Goal: Check status: Check status

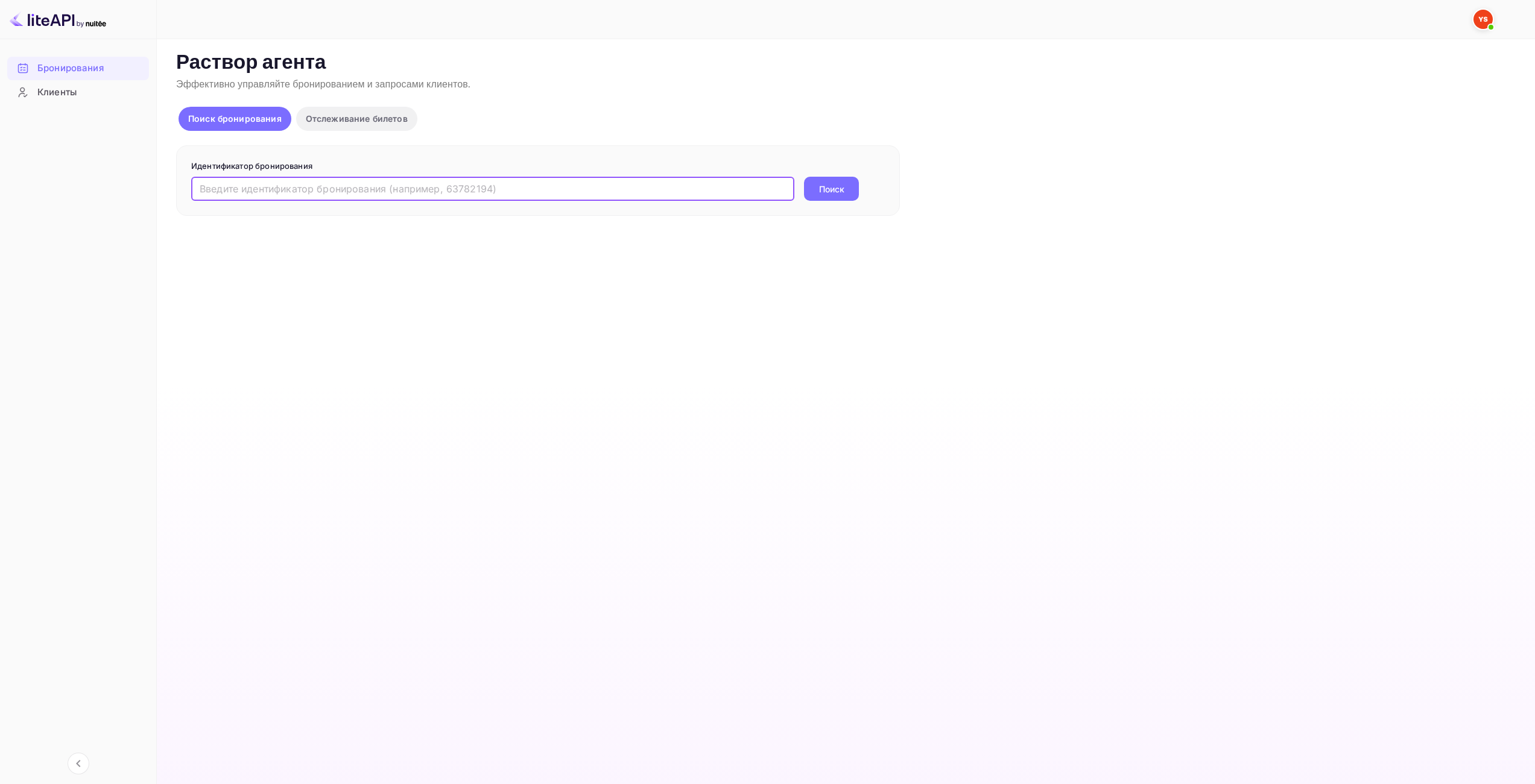
click at [769, 194] on input "text" at bounding box center [493, 188] width 603 height 24
paste input "9906167"
type input "9906167"
click at [838, 185] on ya-tr-span "Поиск" at bounding box center [831, 189] width 25 height 13
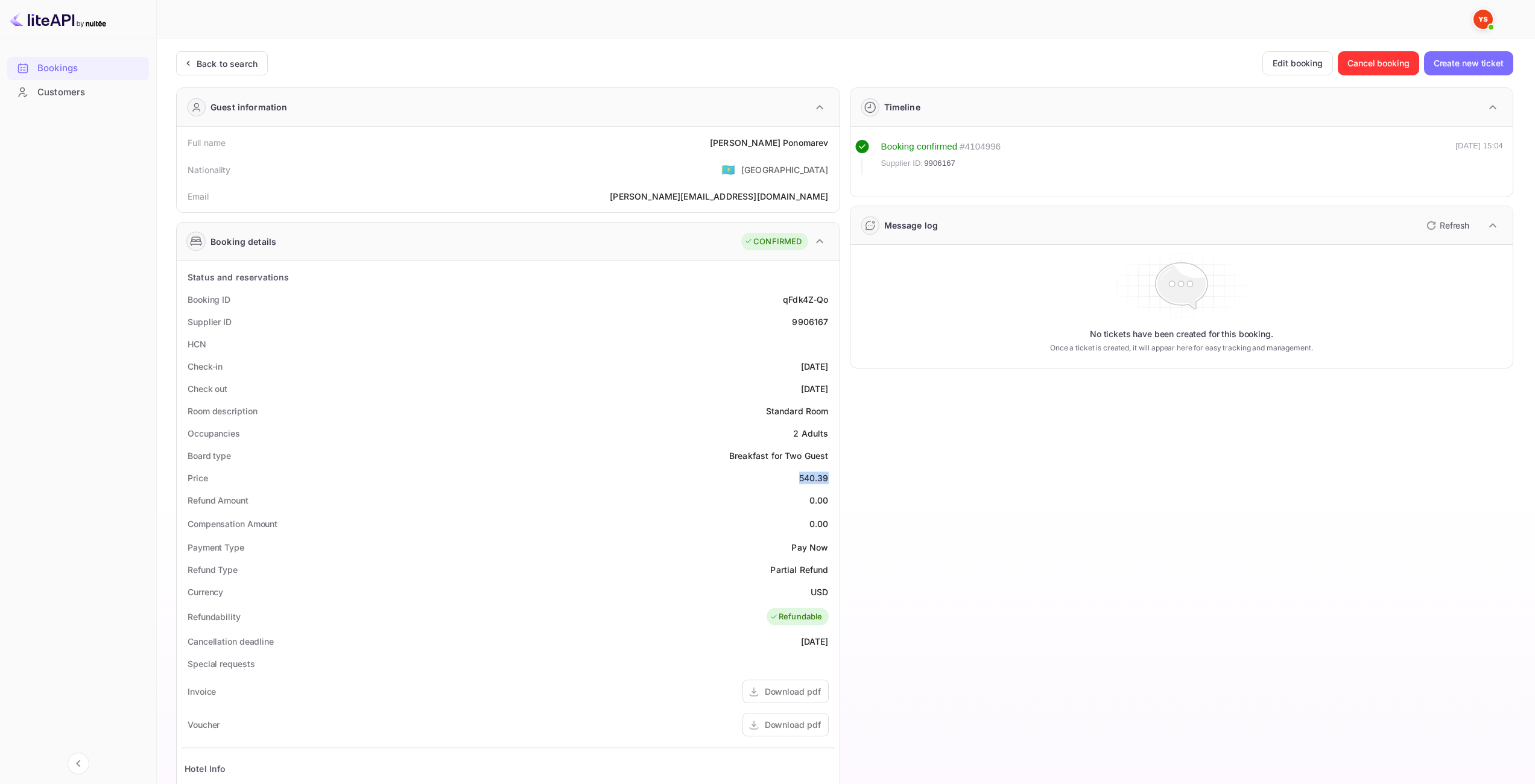
drag, startPoint x: 805, startPoint y: 476, endPoint x: 831, endPoint y: 475, distance: 26.0
click at [831, 475] on div "Price 540.39" at bounding box center [508, 478] width 653 height 22
copy div "540.39"
drag, startPoint x: 813, startPoint y: 588, endPoint x: 827, endPoint y: 590, distance: 14.1
click at [827, 590] on ya-tr-span "USD" at bounding box center [819, 592] width 17 height 10
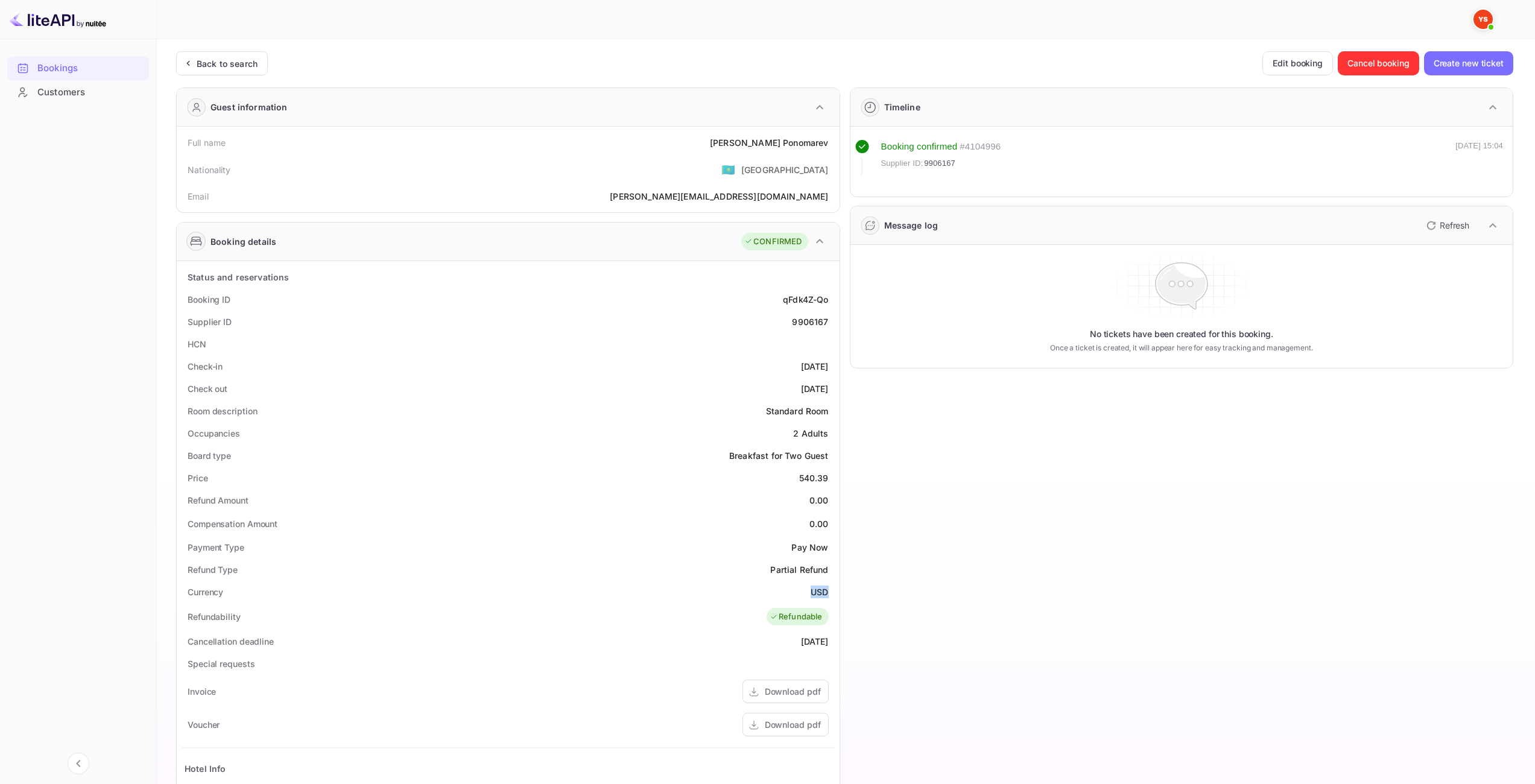
copy ya-tr-span "USD"
drag, startPoint x: 741, startPoint y: 140, endPoint x: 812, endPoint y: 140, distance: 71.0
click at [820, 140] on div "[PERSON_NAME]" at bounding box center [769, 143] width 118 height 13
drag, startPoint x: 707, startPoint y: 159, endPoint x: 707, endPoint y: 149, distance: 10.0
click at [707, 159] on div "Nationality 🇰🇿 [DEMOGRAPHIC_DATA]" at bounding box center [508, 170] width 653 height 31
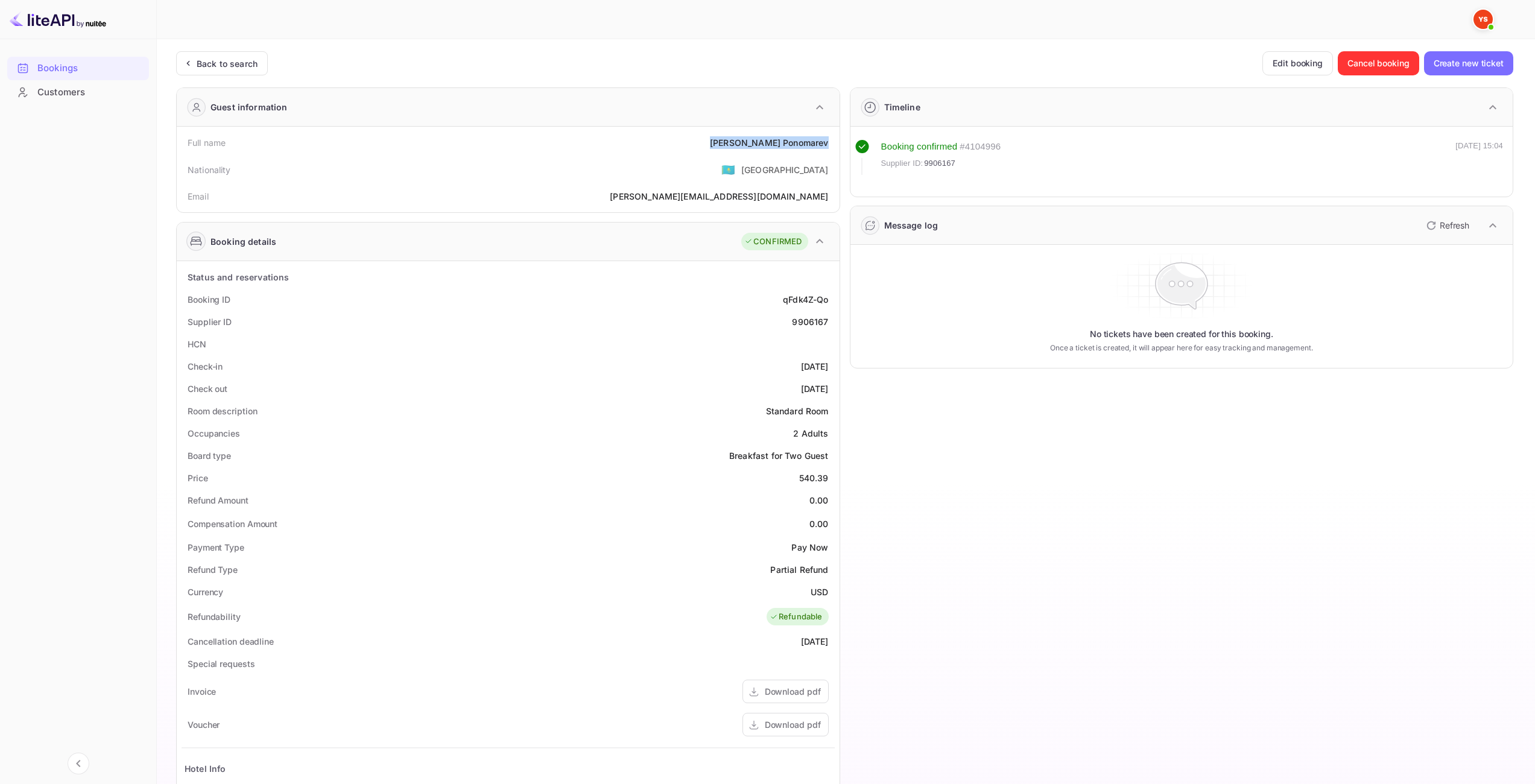
drag, startPoint x: 735, startPoint y: 139, endPoint x: 799, endPoint y: 137, distance: 64.0
click at [835, 147] on div "Full name [PERSON_NAME] Nationality 🇰🇿 [DEMOGRAPHIC_DATA] Email [PERSON_NAME][E…" at bounding box center [508, 170] width 663 height 85
copy div "[PERSON_NAME]"
